Goal: Submit feedback/report problem: Submit feedback/report problem

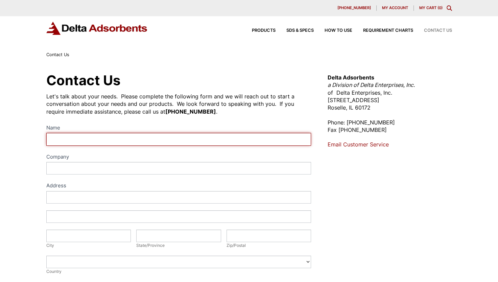
click at [75, 141] on input "Name" at bounding box center [178, 139] width 265 height 13
type input "[PERSON_NAME] [PERSON_NAME]"
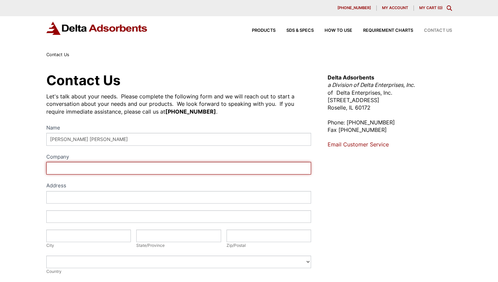
type input "NOBLE SUPPLY AND LOGISTICS"
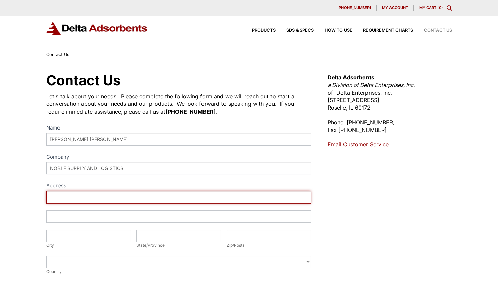
type input "[STREET_ADDRESS][PERSON_NAME]"
type input "BDLG 350 DOOR 11"
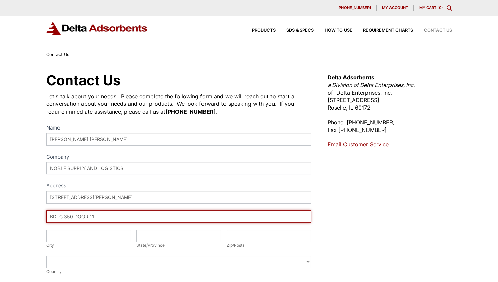
type input "[GEOGRAPHIC_DATA]"
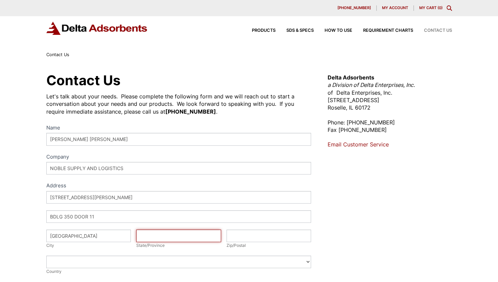
type input "PA"
type input "17201"
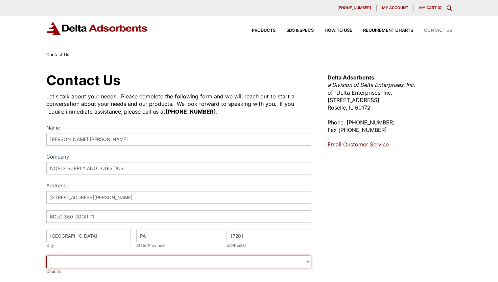
select select "[GEOGRAPHIC_DATA]"
type input "7172678890"
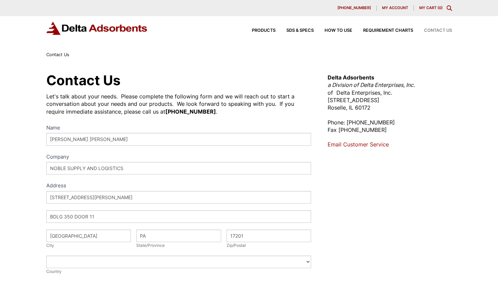
type input "[EMAIL_ADDRESS][DOMAIN_NAME]"
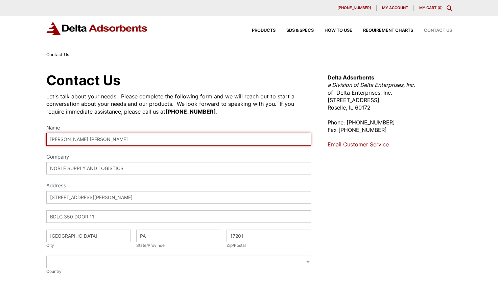
drag, startPoint x: 101, startPoint y: 136, endPoint x: 74, endPoint y: 139, distance: 27.2
click at [74, 139] on input "[PERSON_NAME] [PERSON_NAME]" at bounding box center [178, 139] width 265 height 13
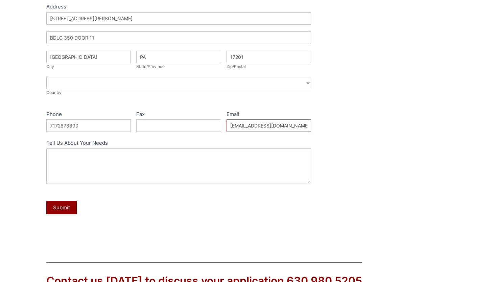
scroll to position [186, 0]
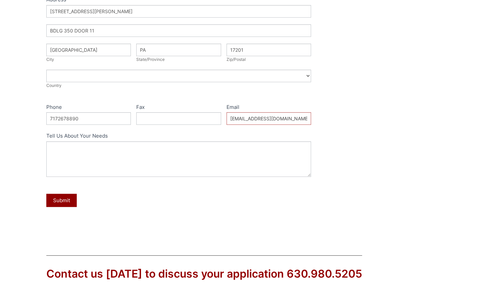
type input "[PERSON_NAME]"
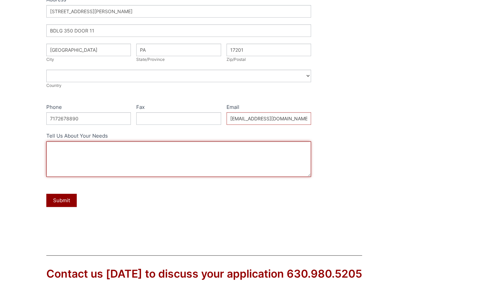
click at [101, 159] on textarea "Tell Us About Your Needs" at bounding box center [178, 158] width 265 height 35
click at [152, 153] on textarea "Good morning, I need a certificate of conformance for lot#'s 3254551 3254552" at bounding box center [178, 158] width 265 height 35
click at [78, 167] on textarea "Good morning, I need a certificate of conformance for lot#'s 3254551 3254552" at bounding box center [178, 158] width 265 height 35
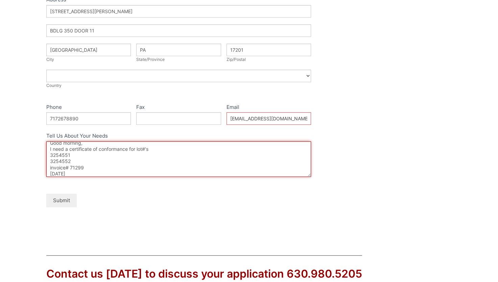
type textarea "Good morning, I need a certificate of conformance for lot#'s 3254551 3254552 in…"
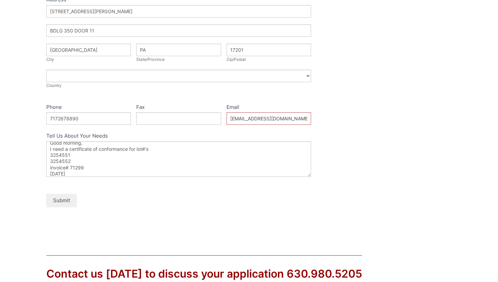
click at [56, 200] on button "Submit" at bounding box center [61, 200] width 30 height 13
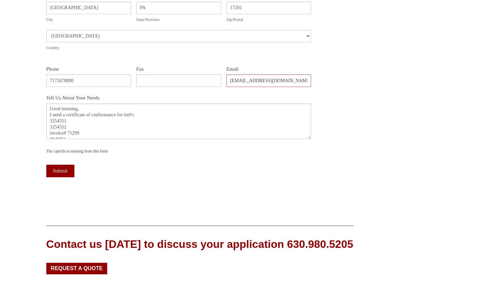
scroll to position [259, 0]
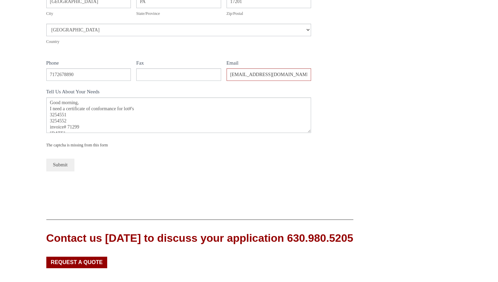
click at [59, 160] on button "Submit" at bounding box center [60, 164] width 28 height 13
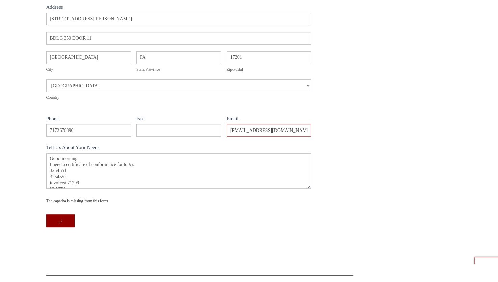
scroll to position [189, 0]
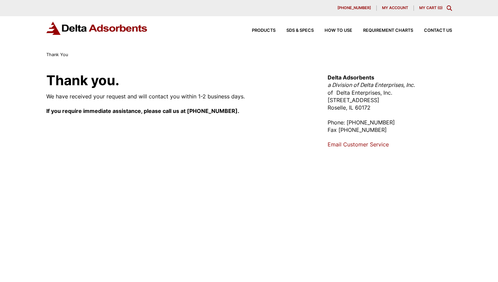
click at [354, 143] on link "Email Customer Service" at bounding box center [357, 144] width 61 height 7
